Goal: Task Accomplishment & Management: Complete application form

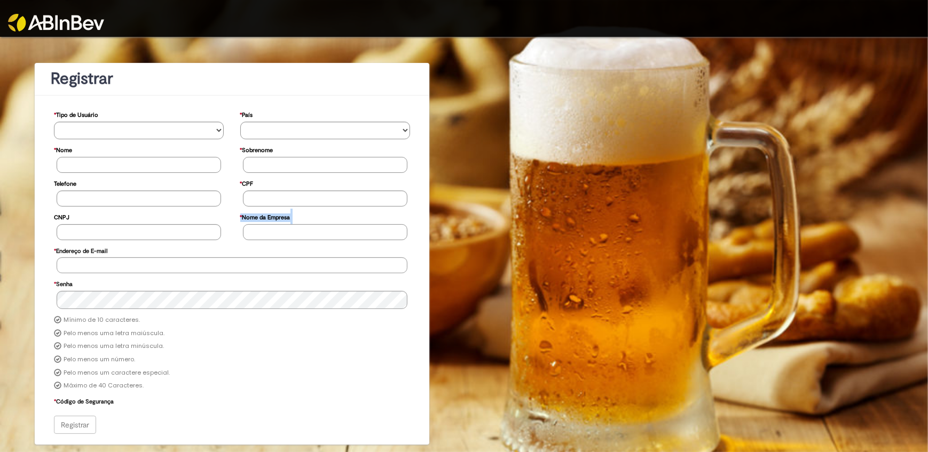
drag, startPoint x: 0, startPoint y: 0, endPoint x: 479, endPoint y: 232, distance: 532.5
click at [479, 232] on div "**********" at bounding box center [464, 241] width 928 height 408
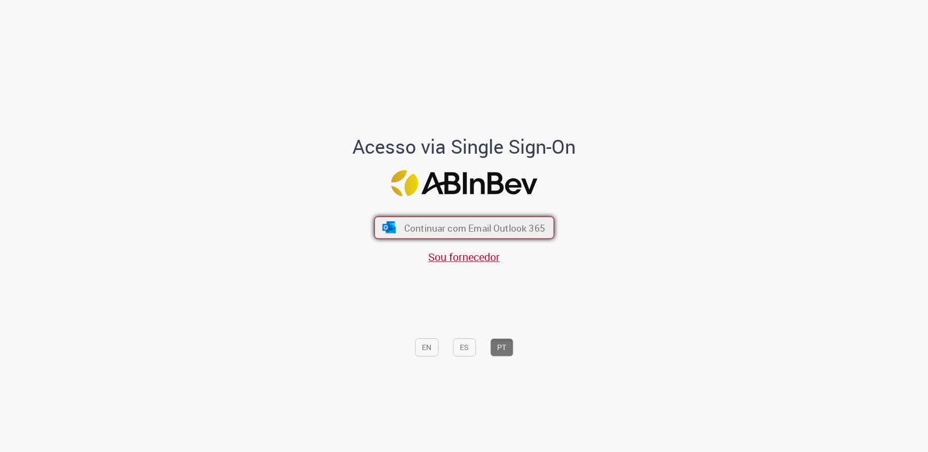
click at [474, 216] on button "Continuar com Email Outlook 365" at bounding box center [464, 227] width 180 height 22
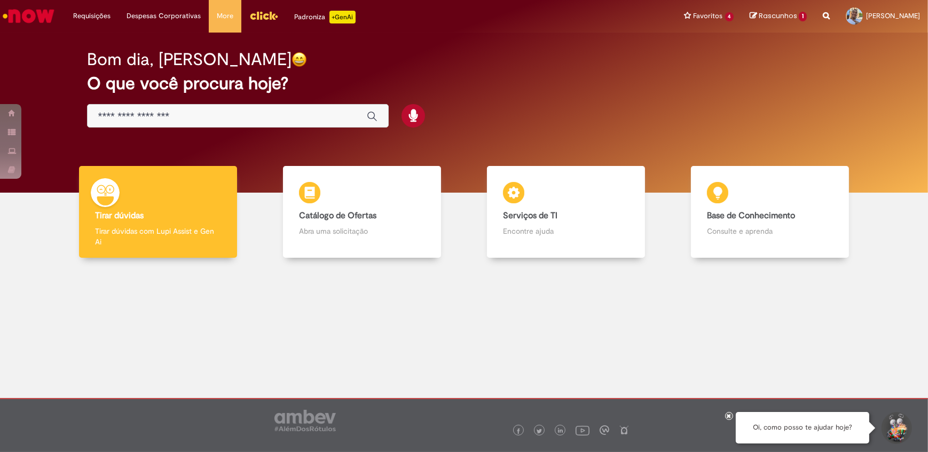
click at [261, 15] on img "Menu Cabeçalho" at bounding box center [263, 15] width 29 height 16
